Goal: Transaction & Acquisition: Book appointment/travel/reservation

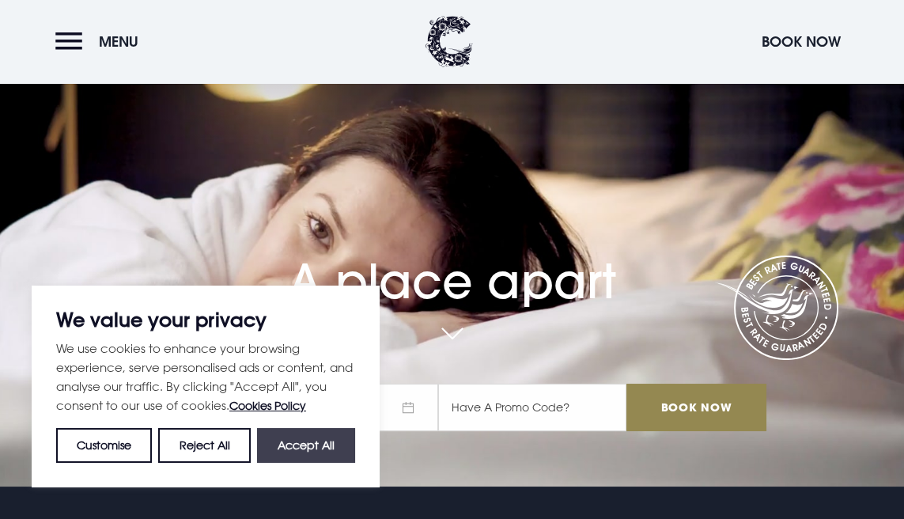
click at [293, 444] on button "Accept All" at bounding box center [306, 445] width 98 height 35
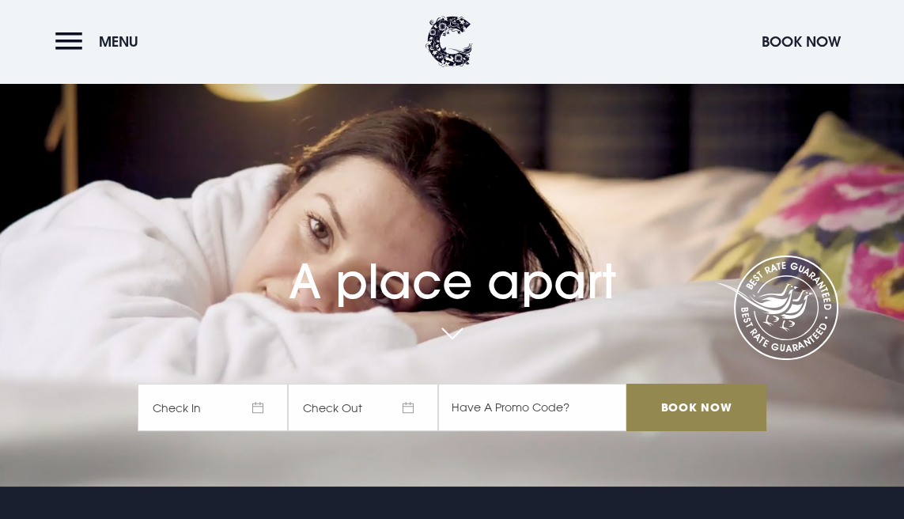
checkbox input "true"
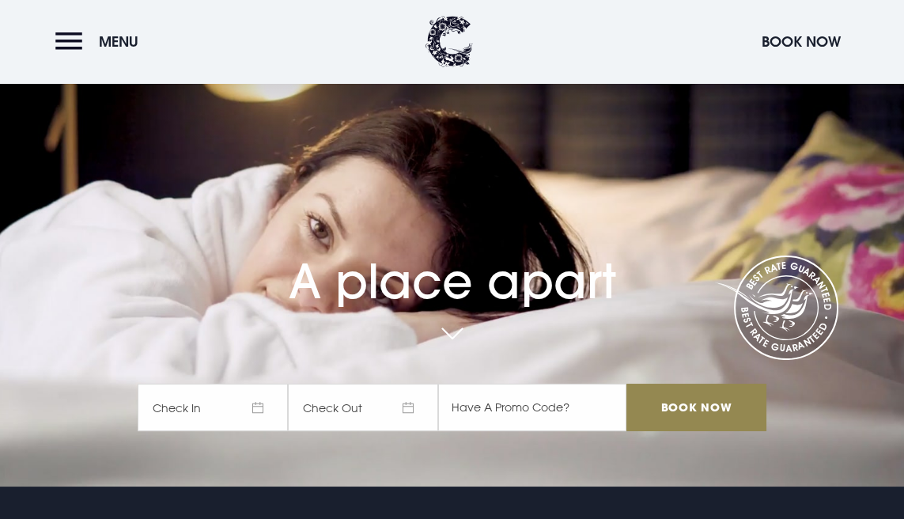
click at [264, 416] on span "Check In" at bounding box center [213, 407] width 150 height 47
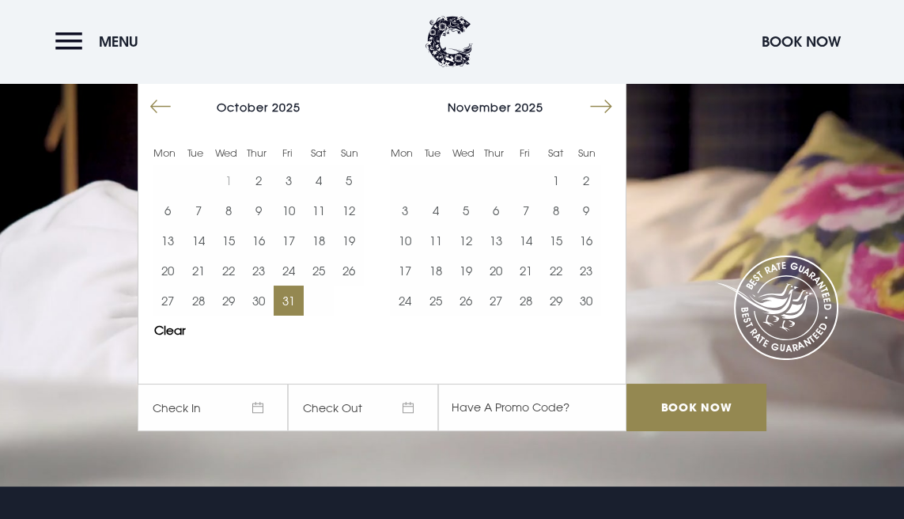
click at [303, 306] on button "31" at bounding box center [289, 301] width 30 height 30
click at [591, 172] on button "2" at bounding box center [586, 180] width 30 height 30
click at [566, 403] on input "text" at bounding box center [532, 407] width 188 height 47
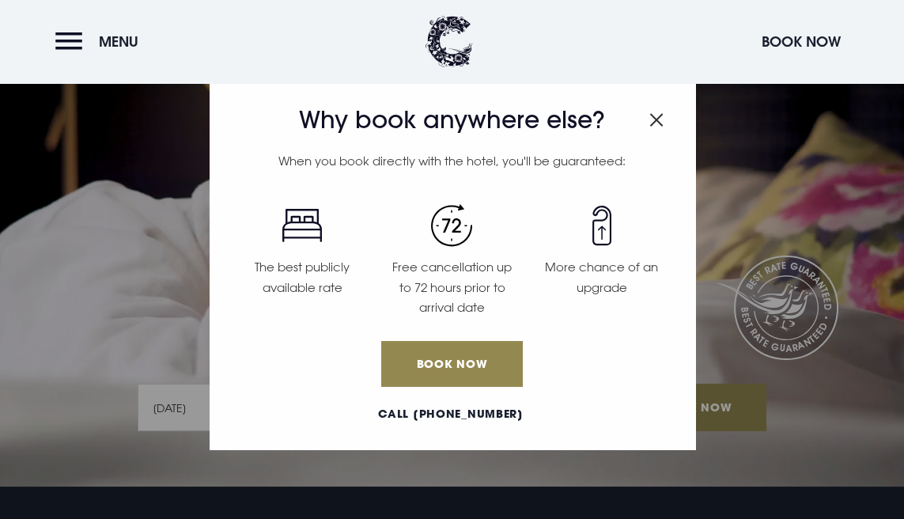
click at [652, 119] on img "Close modal" at bounding box center [657, 119] width 14 height 13
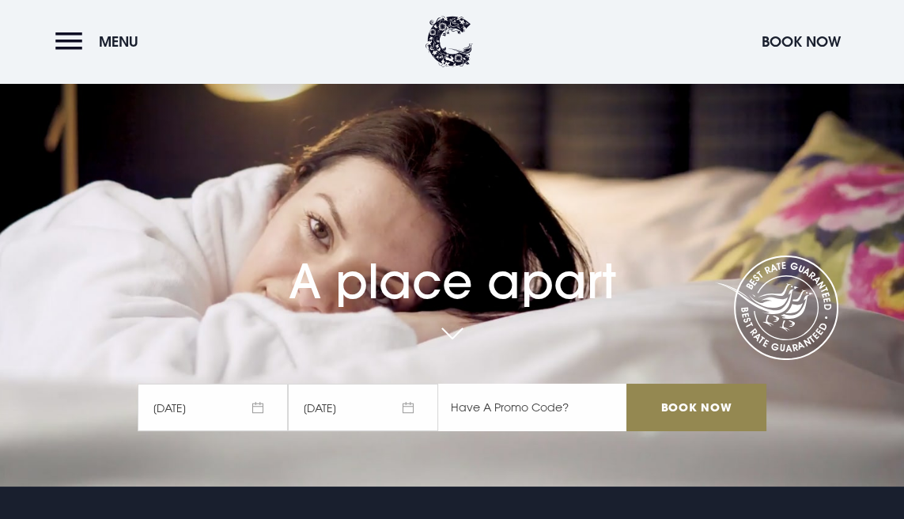
click at [531, 401] on input "text" at bounding box center [532, 407] width 188 height 47
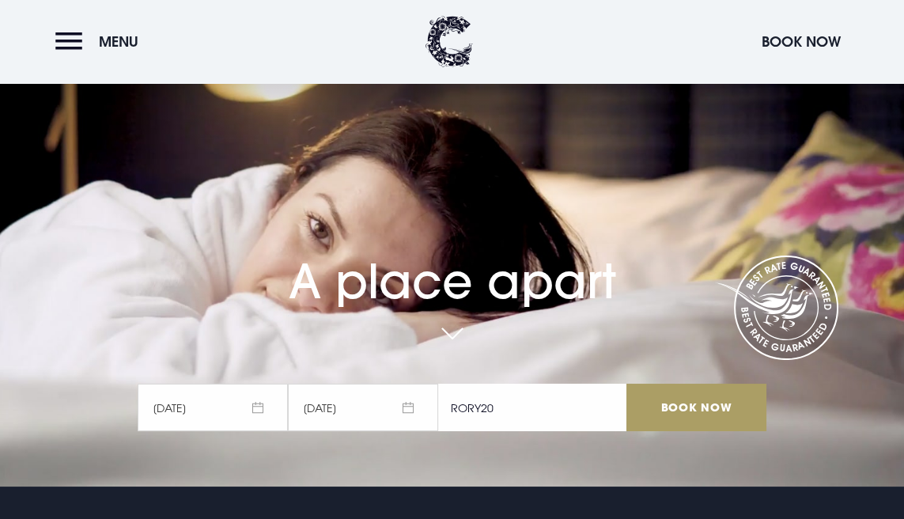
type input "RORY20"
click at [668, 403] on input "Book Now" at bounding box center [696, 407] width 139 height 47
